Goal: Register for event/course

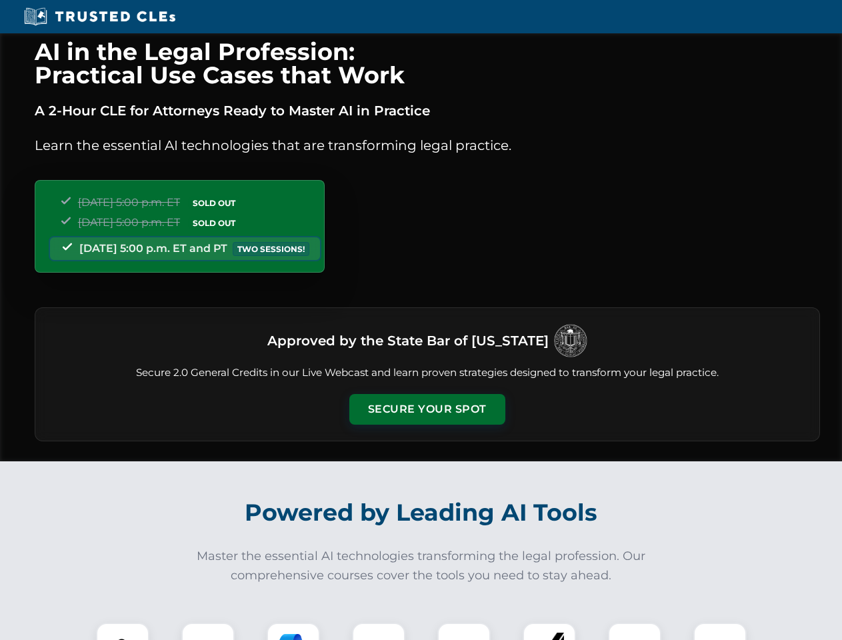
click at [427, 410] on button "Secure Your Spot" at bounding box center [427, 409] width 156 height 31
click at [123, 632] on img at bounding box center [122, 649] width 39 height 39
